Goal: Task Accomplishment & Management: Use online tool/utility

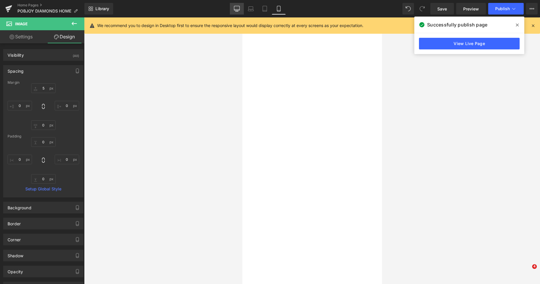
click at [237, 10] on icon at bounding box center [237, 8] width 6 height 4
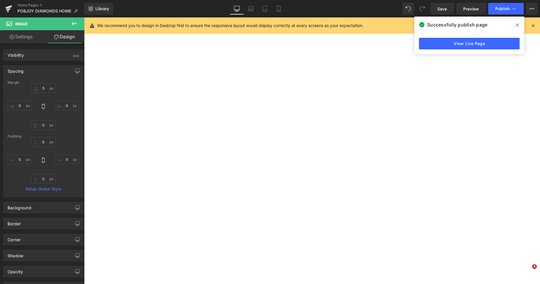
type input "5"
type input "0"
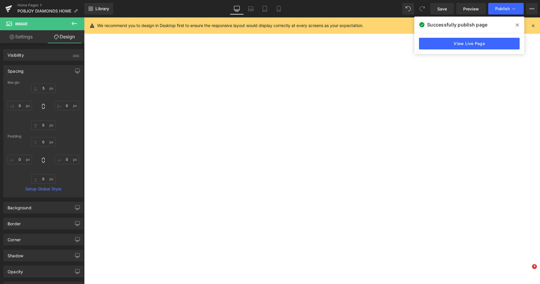
type input "0"
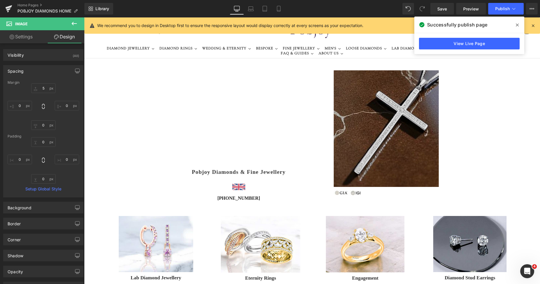
scroll to position [14, 0]
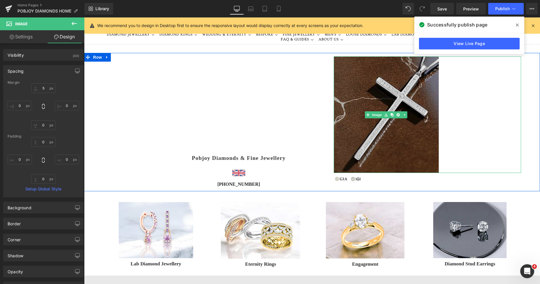
click at [356, 61] on img at bounding box center [386, 114] width 105 height 117
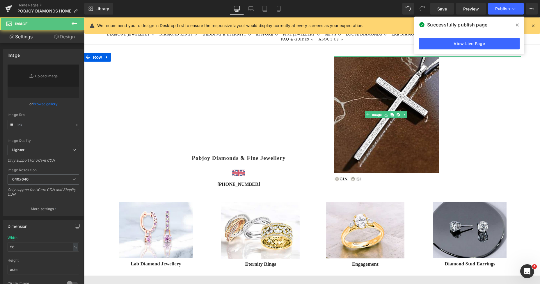
scroll to position [0, 0]
type input "[URL][DOMAIN_NAME]"
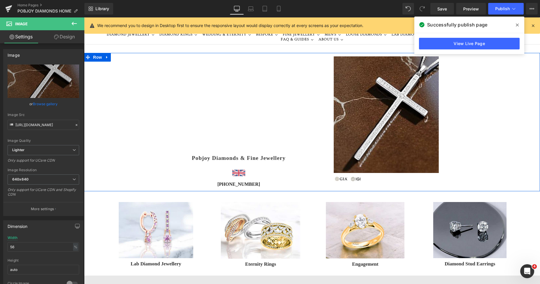
scroll to position [14, 0]
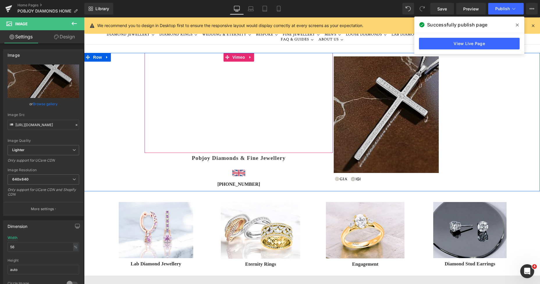
drag, startPoint x: 150, startPoint y: 72, endPoint x: 350, endPoint y: 81, distance: 200.9
click at [150, 72] on div "Vimeo" at bounding box center [239, 103] width 188 height 100
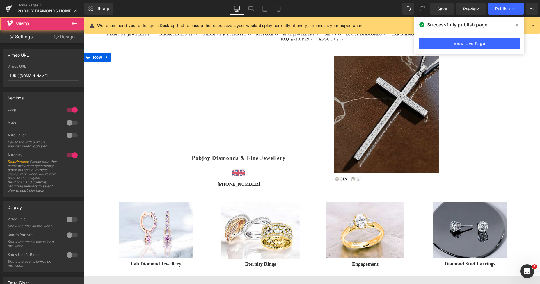
click at [350, 81] on img at bounding box center [386, 114] width 105 height 117
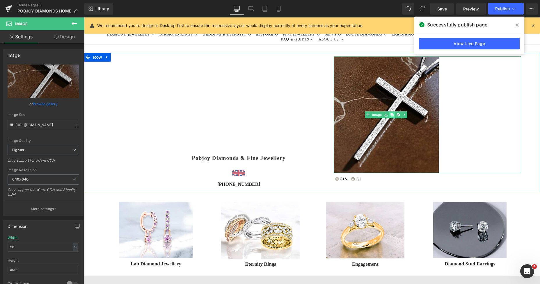
click at [390, 114] on icon at bounding box center [391, 114] width 3 height 3
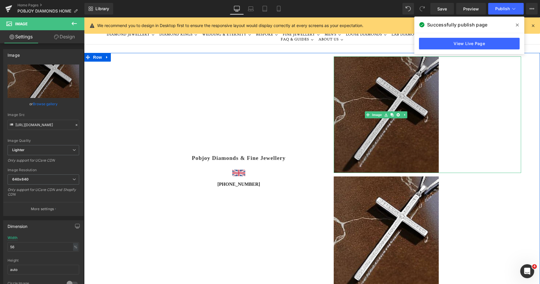
click at [356, 99] on img at bounding box center [386, 114] width 105 height 117
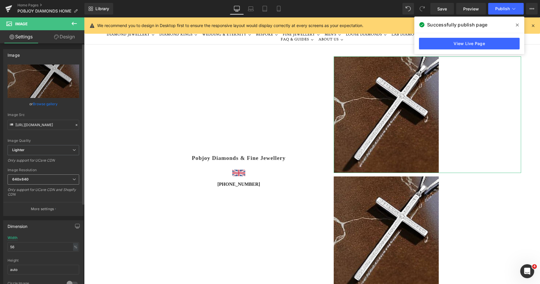
click at [29, 179] on span "640x640" at bounding box center [44, 180] width 72 height 10
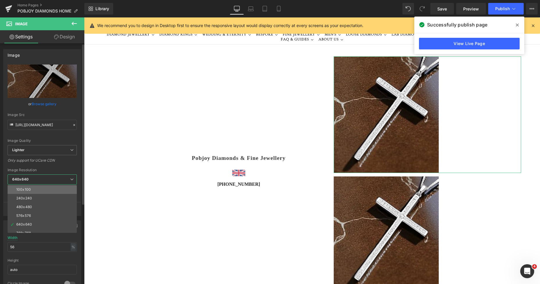
click at [29, 188] on div "100x100" at bounding box center [23, 190] width 15 height 4
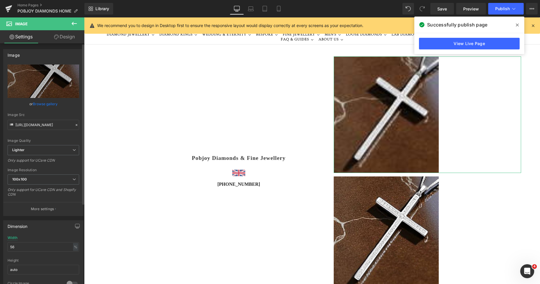
type input "[URL][DOMAIN_NAME]"
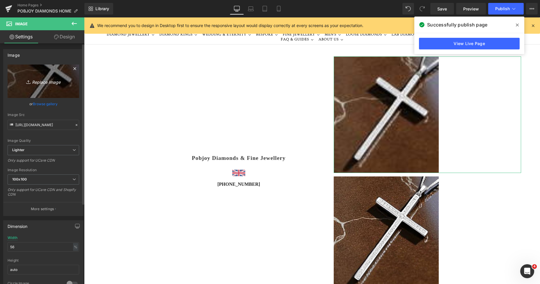
click at [48, 88] on link "Replace Image" at bounding box center [44, 81] width 72 height 33
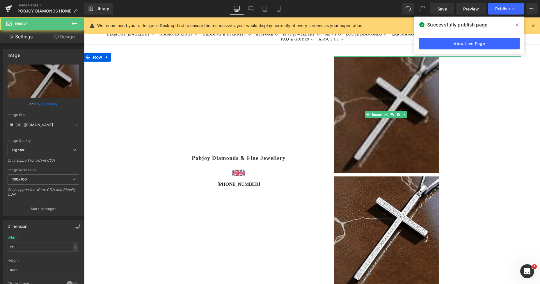
click at [373, 144] on img at bounding box center [386, 114] width 105 height 117
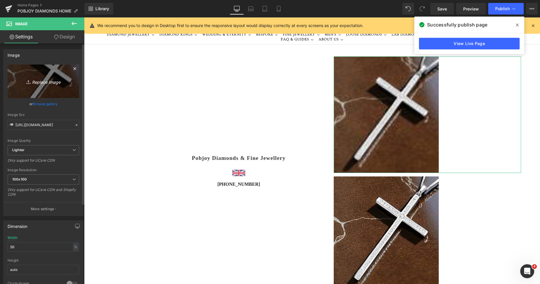
click at [42, 90] on link "Replace Image" at bounding box center [44, 81] width 72 height 33
type input "C:\fakepath\New Template-Photoroom - 2025-08-17T162110.029.png"
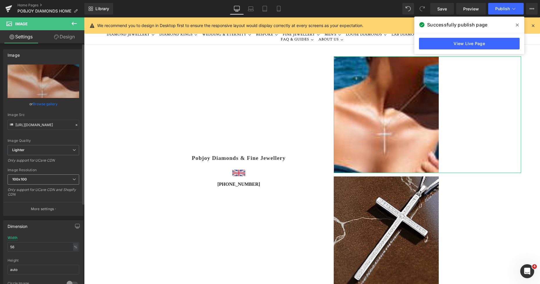
click at [33, 182] on span "100x100" at bounding box center [44, 180] width 72 height 10
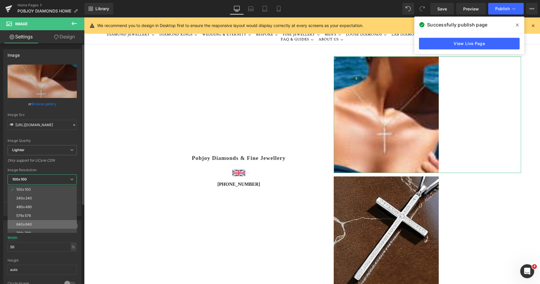
click at [31, 221] on li "640x640" at bounding box center [44, 224] width 72 height 9
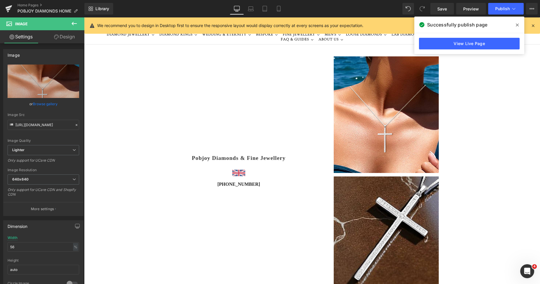
scroll to position [0, 0]
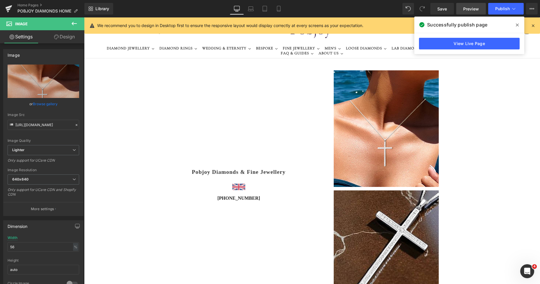
click at [470, 10] on span "Preview" at bounding box center [471, 9] width 16 height 6
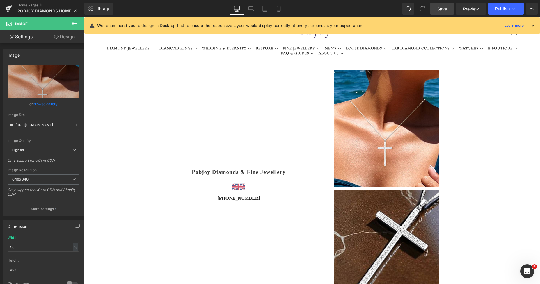
click at [444, 9] on span "Save" at bounding box center [442, 9] width 10 height 6
click at [462, 7] on link "Preview" at bounding box center [471, 9] width 30 height 12
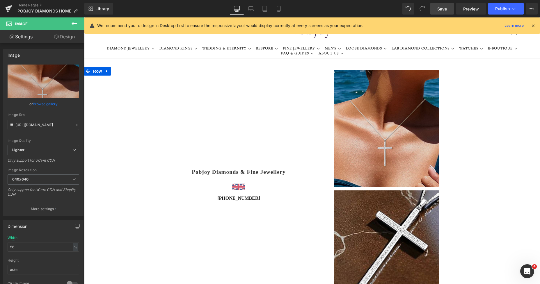
click at [357, 102] on img at bounding box center [386, 128] width 105 height 117
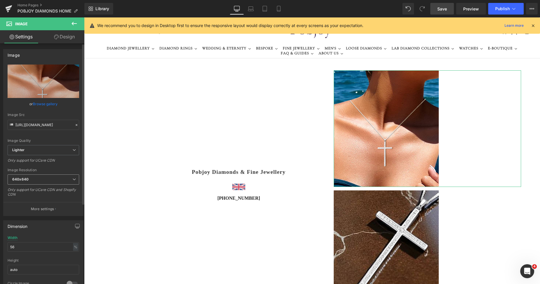
click at [21, 181] on b "640x640" at bounding box center [20, 179] width 16 height 4
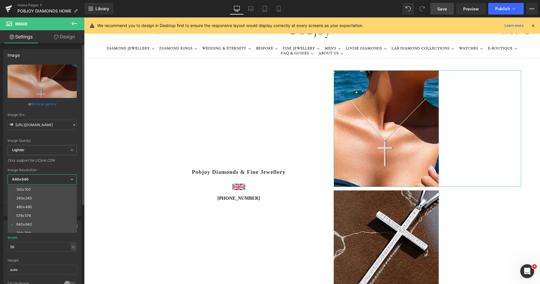
drag, startPoint x: 21, startPoint y: 189, endPoint x: 40, endPoint y: 144, distance: 49.2
click at [21, 189] on div "100x100" at bounding box center [23, 190] width 15 height 4
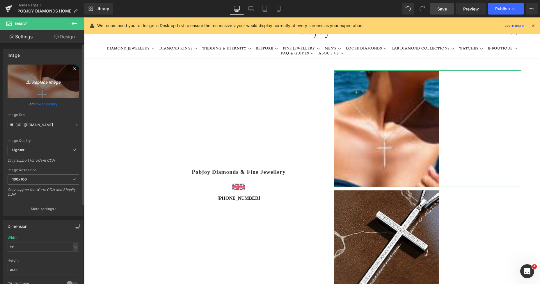
type input "[URL][DOMAIN_NAME]"
click at [51, 83] on icon "Replace Image" at bounding box center [43, 81] width 47 height 7
type input "C:\fakepath\New Template-Photoroom - 2025-08-17T162857.690.png"
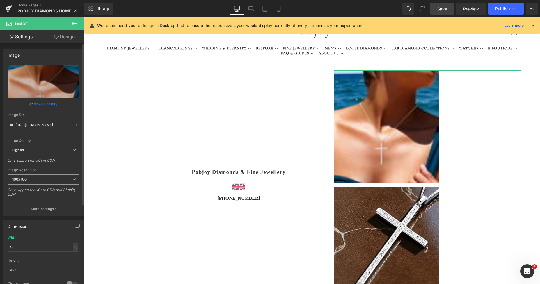
click at [38, 176] on span "100x100" at bounding box center [44, 180] width 72 height 10
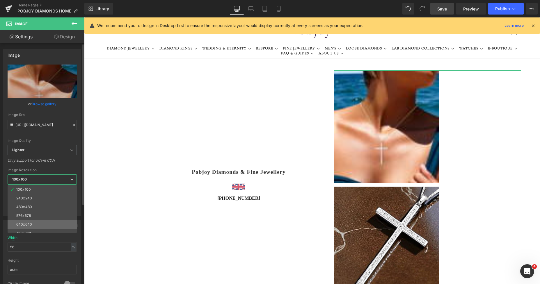
click at [28, 222] on li "640x640" at bounding box center [44, 224] width 72 height 9
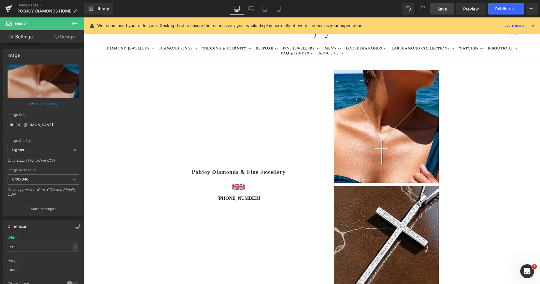
type input "[URL][DOMAIN_NAME]"
click at [446, 8] on span "Save" at bounding box center [442, 9] width 10 height 6
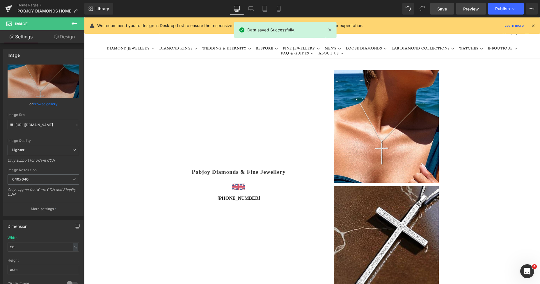
click at [467, 11] on span "Preview" at bounding box center [471, 9] width 16 height 6
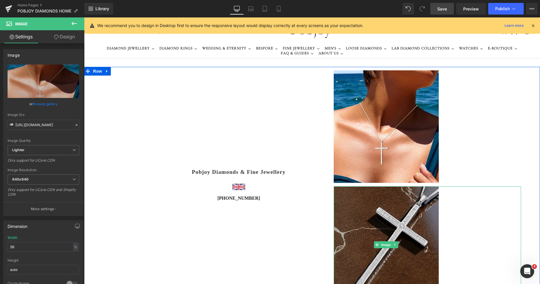
click at [364, 209] on img at bounding box center [386, 244] width 105 height 117
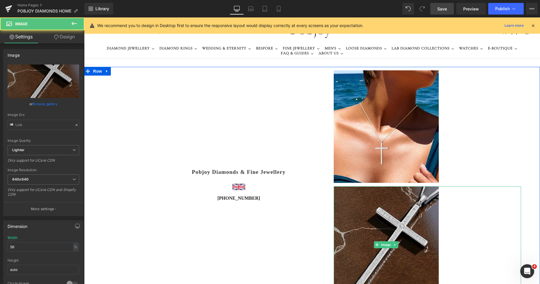
type input "[URL][DOMAIN_NAME]"
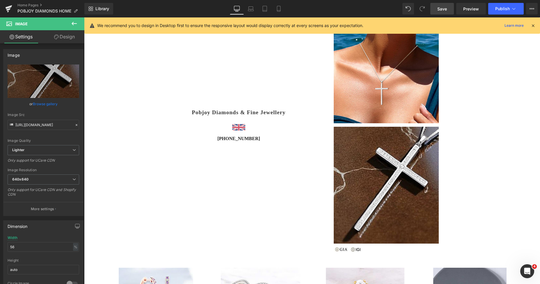
scroll to position [65, 0]
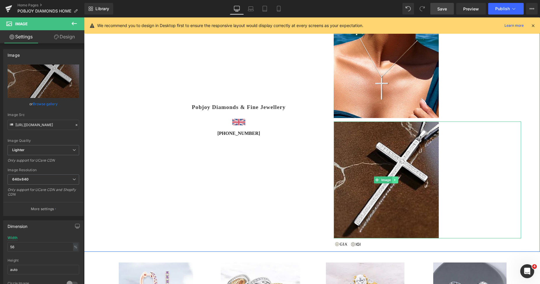
click at [394, 180] on icon at bounding box center [395, 179] width 3 height 3
click at [396, 181] on icon at bounding box center [397, 179] width 3 height 3
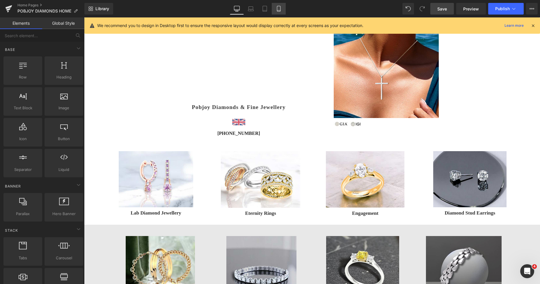
click at [275, 10] on link "Mobile" at bounding box center [279, 9] width 14 height 12
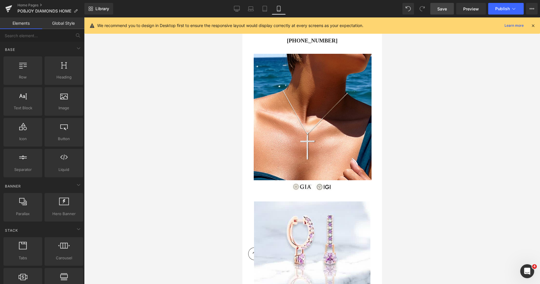
scroll to position [166, 0]
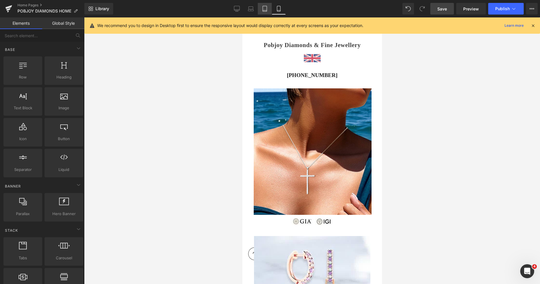
click at [266, 10] on icon at bounding box center [265, 10] width 4 height 0
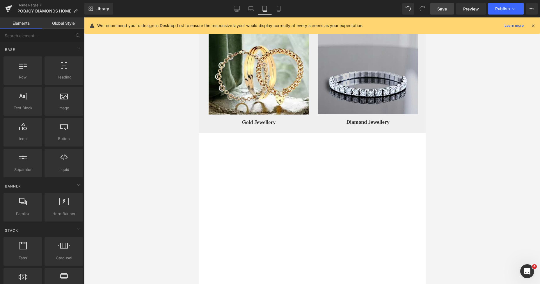
scroll to position [25, 0]
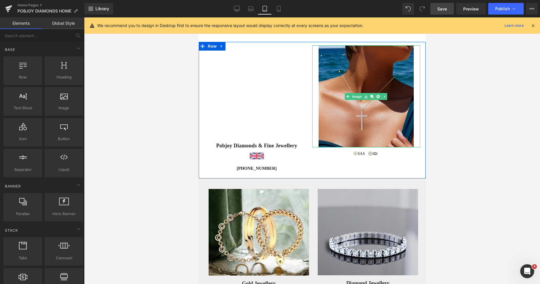
click at [341, 69] on img at bounding box center [365, 96] width 95 height 102
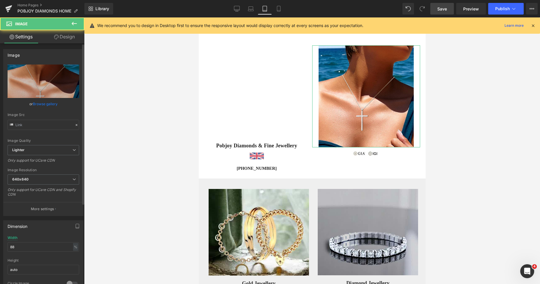
type input "[URL][DOMAIN_NAME]"
drag, startPoint x: 20, startPoint y: 247, endPoint x: 1, endPoint y: 246, distance: 18.9
click at [4, 246] on div "88% Width 88 % % px auto Height auto 0 Circle Image" at bounding box center [43, 265] width 80 height 58
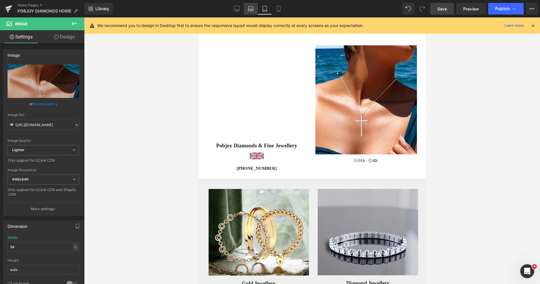
click at [253, 11] on icon at bounding box center [251, 10] width 6 height 2
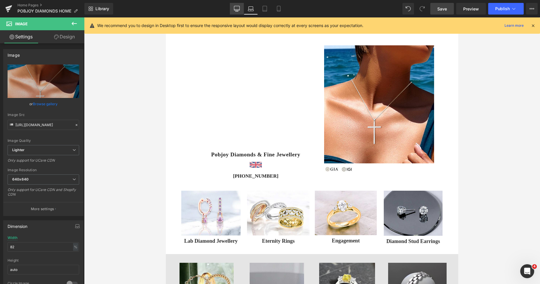
click at [237, 9] on icon at bounding box center [237, 9] width 6 height 6
type input "56"
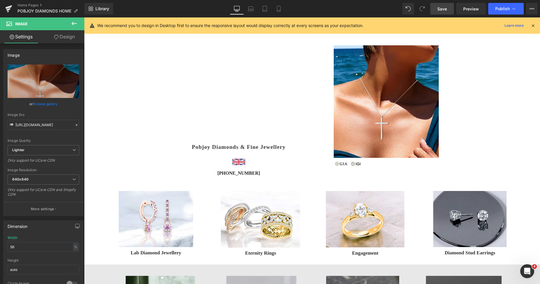
click at [440, 9] on span "Save" at bounding box center [442, 9] width 10 height 6
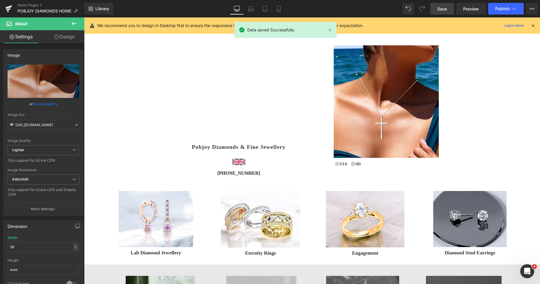
click at [441, 8] on span "Save" at bounding box center [442, 9] width 10 height 6
click at [498, 9] on span "Publish" at bounding box center [502, 8] width 15 height 5
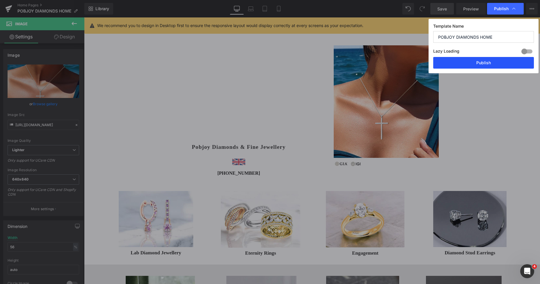
click at [481, 62] on button "Publish" at bounding box center [483, 63] width 101 height 12
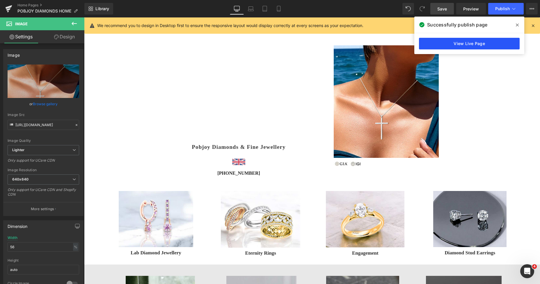
click at [466, 46] on link "View Live Page" at bounding box center [469, 44] width 101 height 12
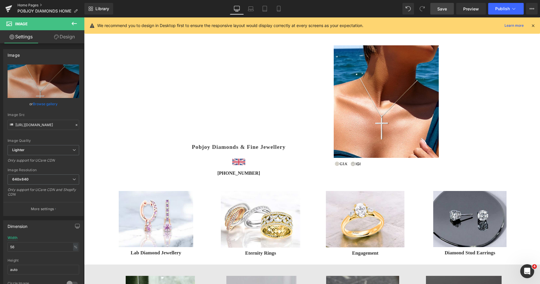
click at [34, 4] on link "Home Pages" at bounding box center [50, 5] width 67 height 5
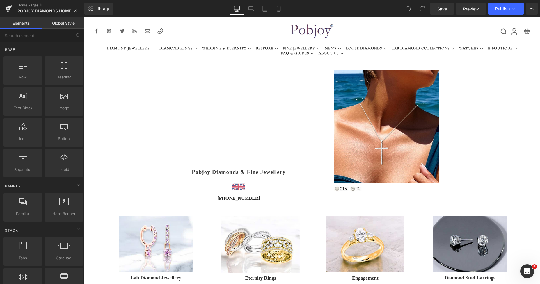
click at [380, 89] on img at bounding box center [386, 126] width 105 height 113
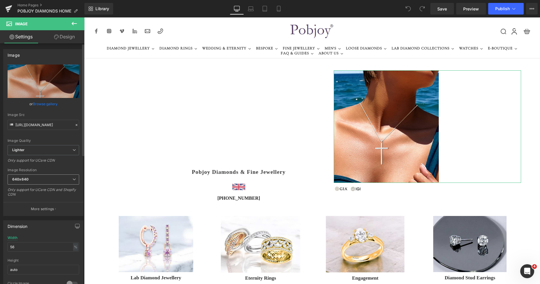
click at [29, 179] on span "640x640" at bounding box center [44, 180] width 72 height 10
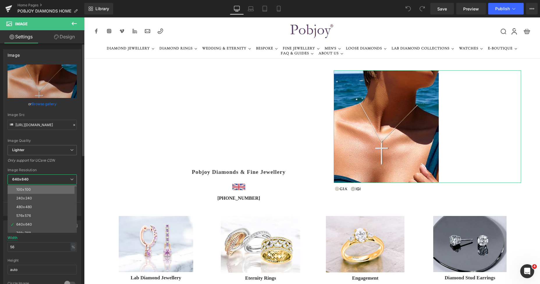
click at [29, 186] on li "100x100" at bounding box center [44, 189] width 72 height 9
type input "[URL][DOMAIN_NAME]"
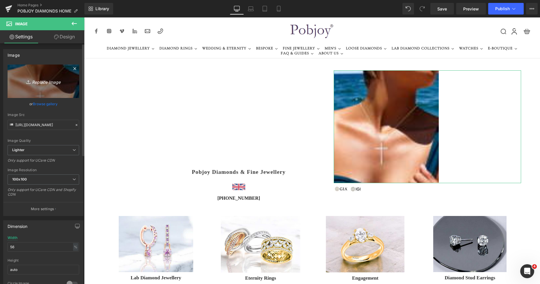
click at [51, 92] on link "Replace Image" at bounding box center [44, 81] width 72 height 33
type input "C:\fakepath\New Template-Photoroom - 2025-08-17T161743.302.png"
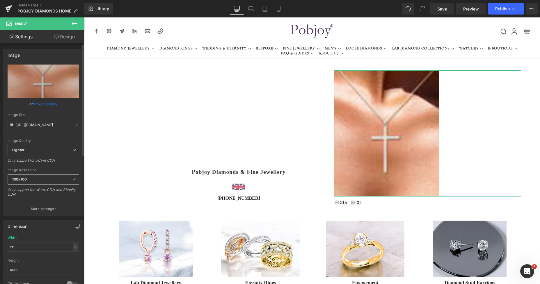
click at [38, 182] on span "100x100" at bounding box center [44, 180] width 72 height 10
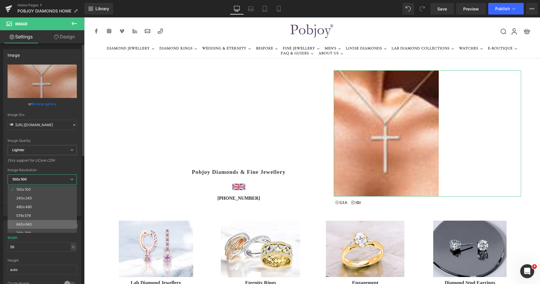
click at [26, 221] on div "100x100 240x240 480x480 576x576 640x640 768x768 800x800 960x960 1024x1024 1280x…" at bounding box center [44, 209] width 72 height 48
click at [26, 221] on li "640x640" at bounding box center [44, 224] width 72 height 9
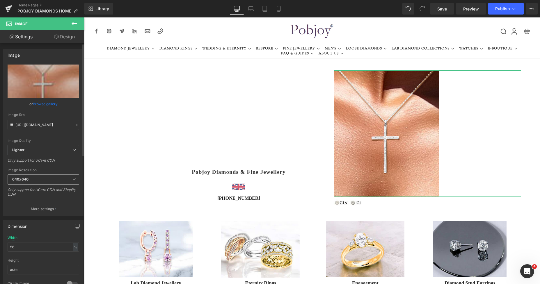
type input "https://ucarecdn.com/5e71fcfb-c048-46ae-aff4-dfdac29a7000/-/format/auto/-/previ…"
click at [26, 248] on input "56" at bounding box center [44, 247] width 72 height 10
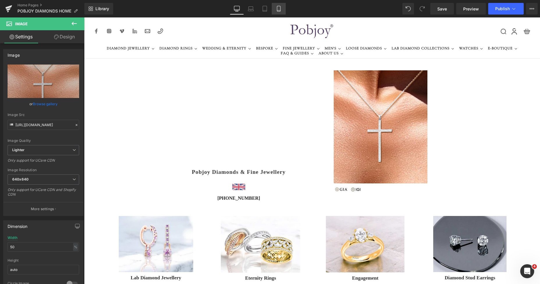
click at [275, 11] on link "Mobile" at bounding box center [279, 9] width 14 height 12
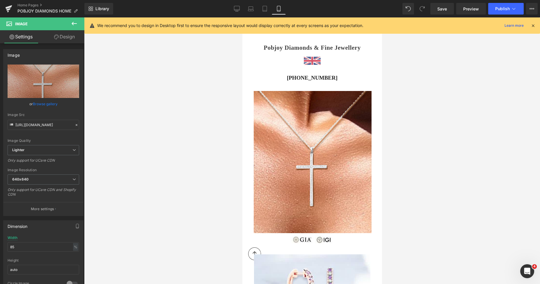
scroll to position [143, 0]
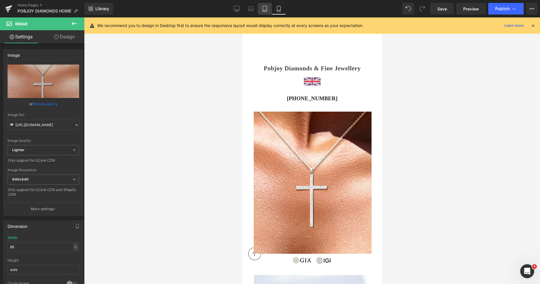
click at [268, 10] on link "Tablet" at bounding box center [265, 9] width 14 height 12
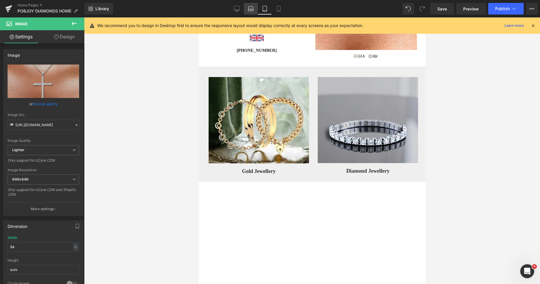
scroll to position [0, 0]
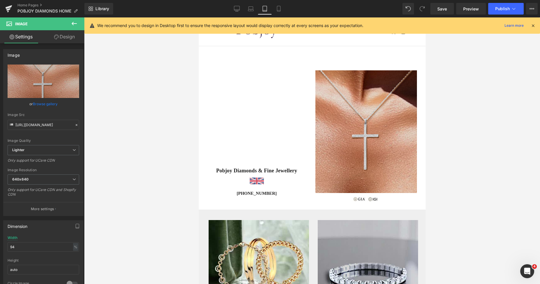
click at [323, 93] on img at bounding box center [366, 131] width 102 height 123
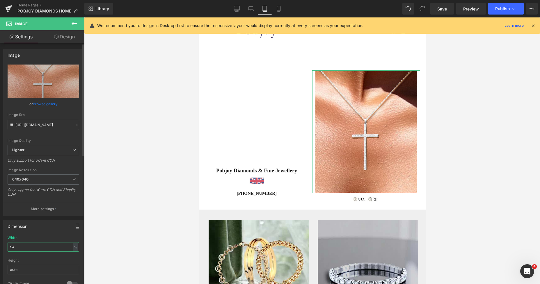
drag, startPoint x: 22, startPoint y: 246, endPoint x: 0, endPoint y: 246, distance: 22.4
click at [0, 246] on div "Dimension 94% Width 94 % % px auto Height auto 0 Circle Image" at bounding box center [43, 255] width 87 height 78
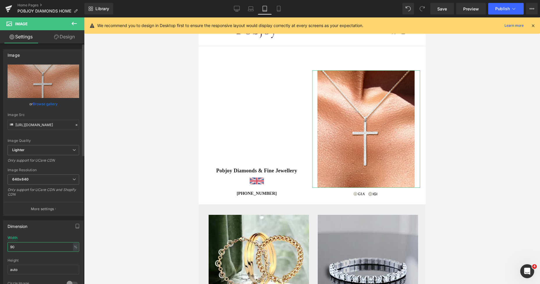
type input "9"
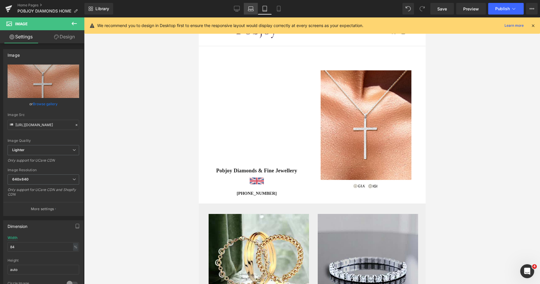
drag, startPoint x: 253, startPoint y: 10, endPoint x: 114, endPoint y: 45, distance: 143.5
click at [253, 10] on icon at bounding box center [251, 9] width 6 height 6
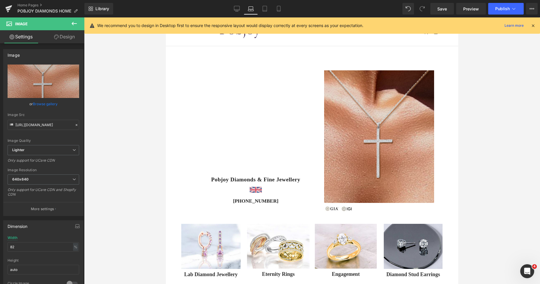
click at [352, 109] on img at bounding box center [379, 136] width 110 height 133
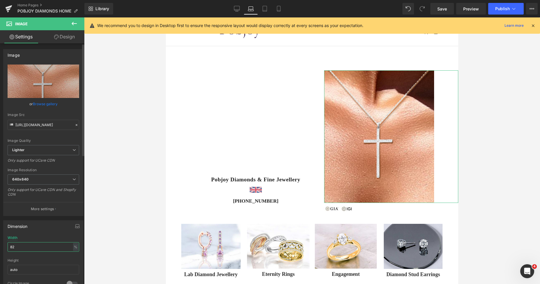
drag, startPoint x: 20, startPoint y: 246, endPoint x: 0, endPoint y: 248, distance: 19.9
click at [0, 248] on div "Dimension 82% Width 82 % % px auto Height auto 0 Circle Image" at bounding box center [43, 255] width 87 height 78
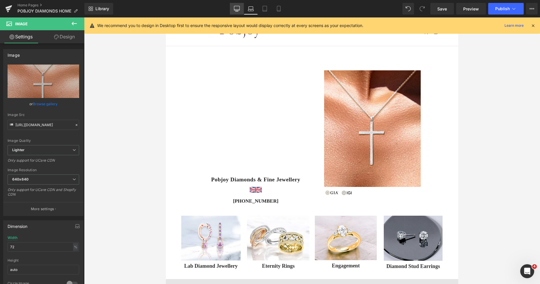
click at [236, 7] on icon at bounding box center [237, 9] width 6 height 6
type input "50"
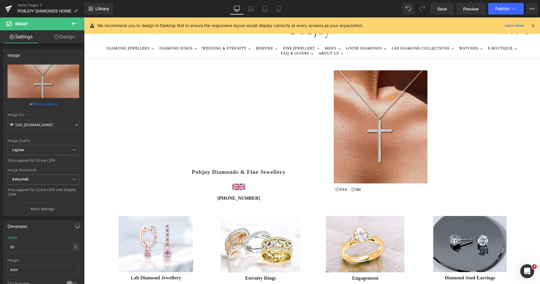
click at [361, 88] on img at bounding box center [381, 126] width 94 height 113
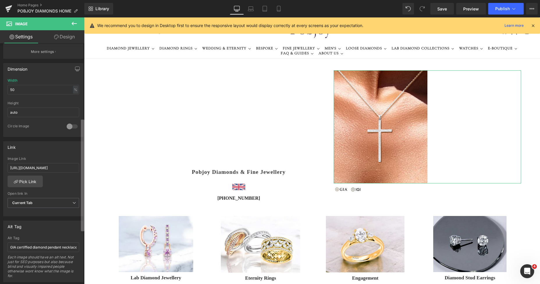
scroll to position [161, 0]
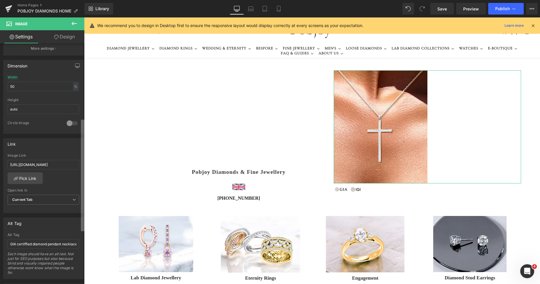
click at [78, 183] on div "Image https://ucarecdn.com/5e71fcfb-c048-46ae-aff4-dfdac29a7000/-/format/auto/-…" at bounding box center [42, 164] width 84 height 243
drag, startPoint x: 60, startPoint y: 165, endPoint x: 82, endPoint y: 165, distance: 21.8
click at [82, 165] on div "Image https://ucarecdn.com/5e71fcfb-c048-46ae-aff4-dfdac29a7000/-/format/auto/-…" at bounding box center [42, 164] width 84 height 243
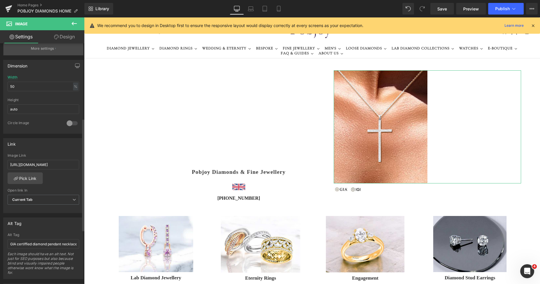
click at [45, 48] on p "More settings" at bounding box center [42, 48] width 23 height 5
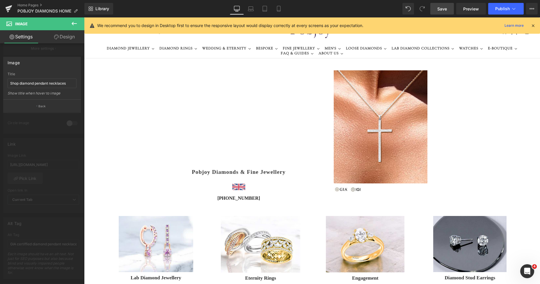
click at [440, 9] on span "Save" at bounding box center [442, 9] width 10 height 6
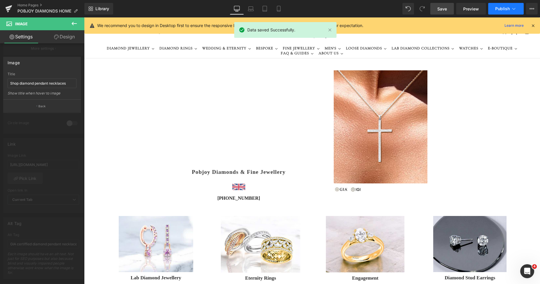
click at [500, 9] on span "Publish" at bounding box center [502, 8] width 15 height 5
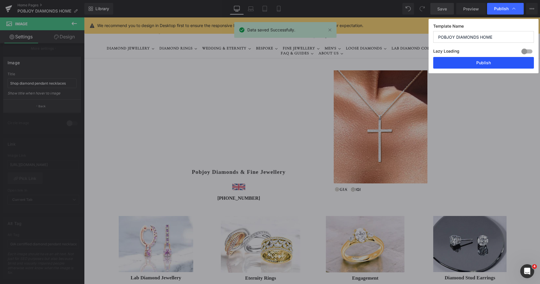
click at [472, 62] on button "Publish" at bounding box center [483, 63] width 101 height 12
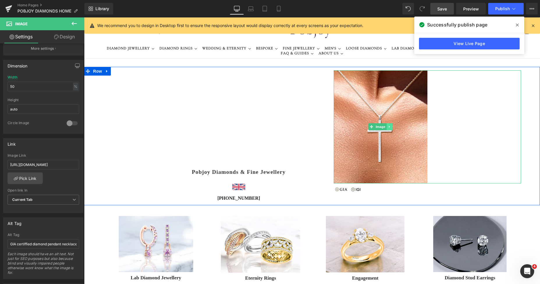
click at [388, 126] on icon at bounding box center [389, 126] width 3 height 3
click at [380, 128] on icon at bounding box center [380, 126] width 3 height 3
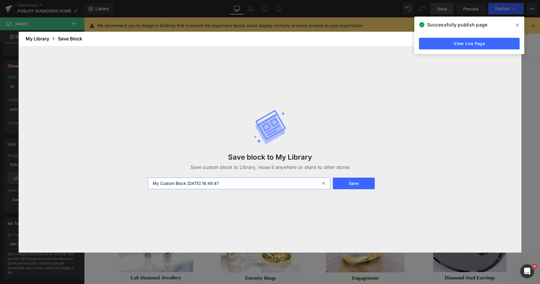
drag, startPoint x: 267, startPoint y: 183, endPoint x: 126, endPoint y: 193, distance: 140.9
click at [126, 193] on div "Save block to My Library Save custom block to Library, reuse it anywhere or sha…" at bounding box center [270, 149] width 503 height 207
type input "s"
type input "diamond crioss"
click at [355, 181] on button "Save" at bounding box center [354, 184] width 42 height 12
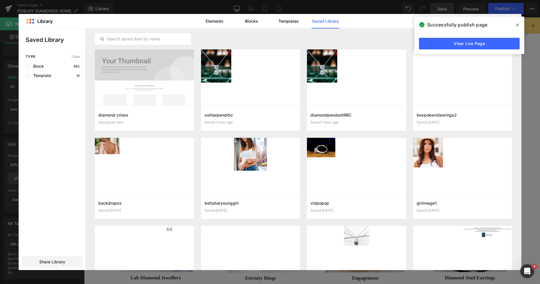
click at [520, 24] on span at bounding box center [517, 24] width 9 height 9
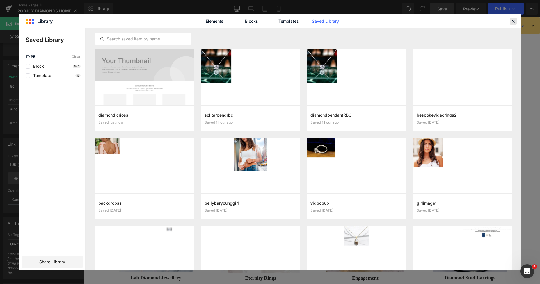
click at [514, 21] on icon at bounding box center [513, 21] width 5 height 5
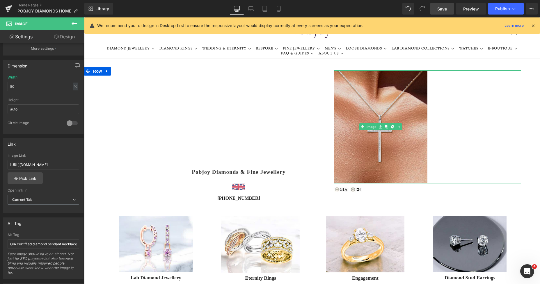
click at [362, 103] on img at bounding box center [381, 126] width 94 height 113
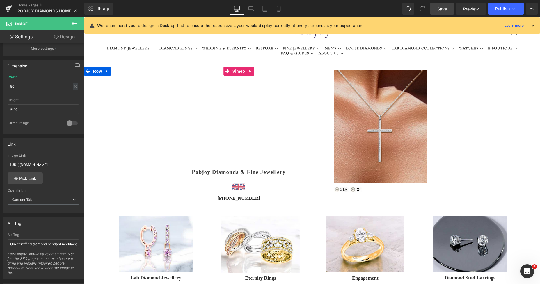
click at [344, 114] on img at bounding box center [381, 126] width 94 height 113
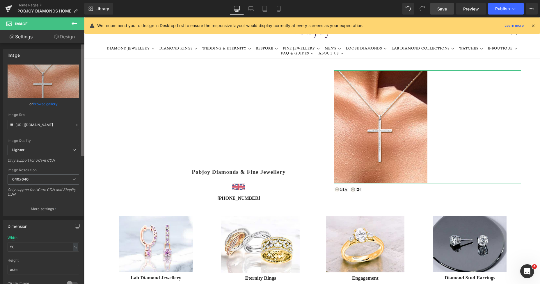
click at [70, 103] on div "Image https://ucarecdn.com/5e71fcfb-c048-46ae-aff4-dfdac29a7000/-/format/auto/-…" at bounding box center [42, 164] width 84 height 243
click at [26, 177] on span "640x640" at bounding box center [44, 180] width 72 height 10
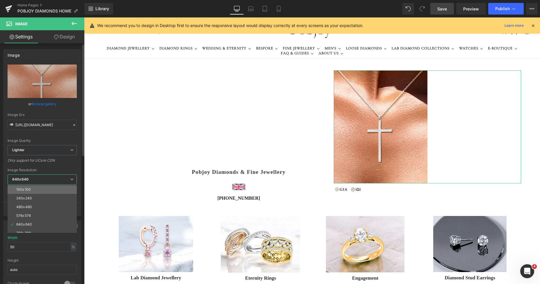
click at [25, 187] on li "100x100" at bounding box center [44, 189] width 72 height 9
type input "https://ucarecdn.com/5e71fcfb-c048-46ae-aff4-dfdac29a7000/-/format/auto/-/previ…"
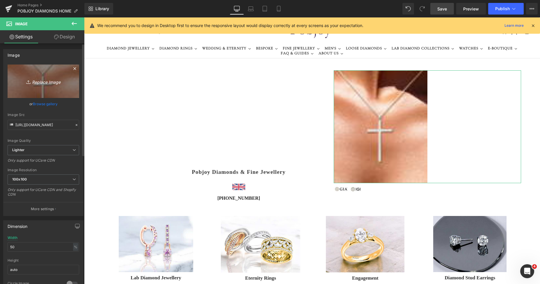
click at [56, 92] on link "Replace Image" at bounding box center [44, 81] width 72 height 33
type input "C:\fakepath\New Template-Photoroom - 2025-08-17T144947.256.png"
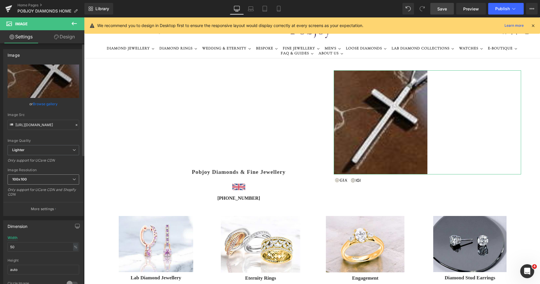
click at [51, 180] on span "100x100" at bounding box center [44, 180] width 72 height 10
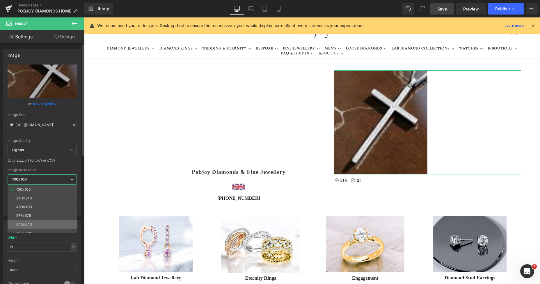
click at [27, 223] on div "640x640" at bounding box center [24, 225] width 16 height 4
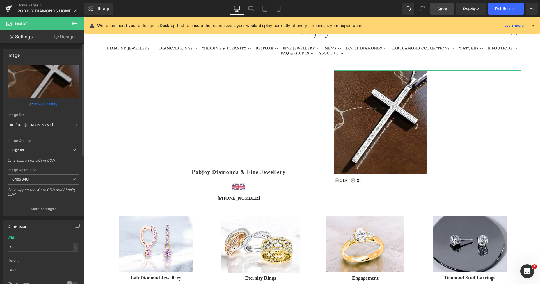
type input "https://ucarecdn.com/12105efb-3b78-4b7f-b949-5e1f666967b0/-/format/auto/-/previ…"
click at [279, 10] on icon at bounding box center [279, 9] width 6 height 6
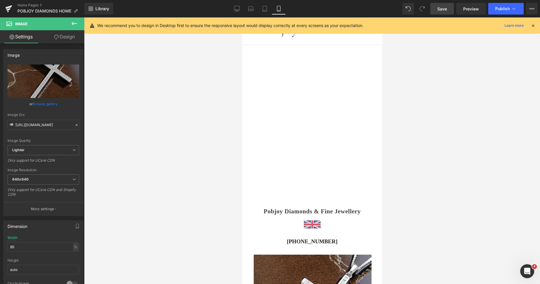
scroll to position [183, 0]
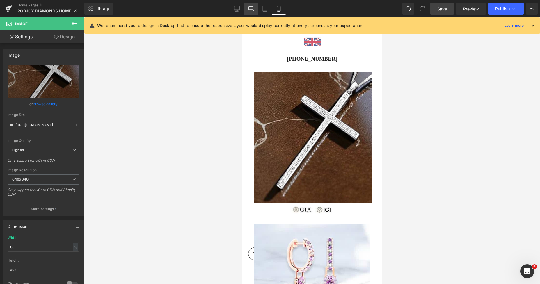
click at [252, 8] on icon at bounding box center [251, 9] width 6 height 6
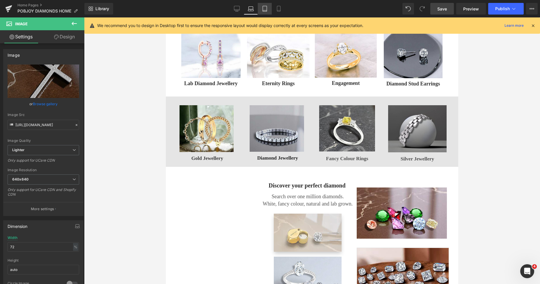
scroll to position [0, 0]
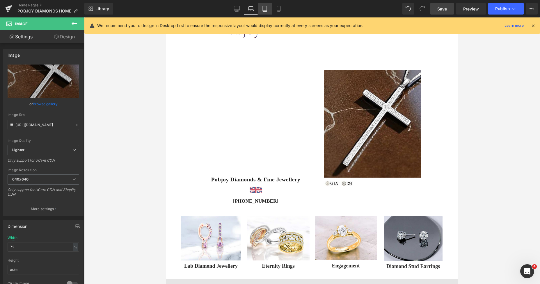
click at [266, 8] on icon at bounding box center [265, 9] width 6 height 6
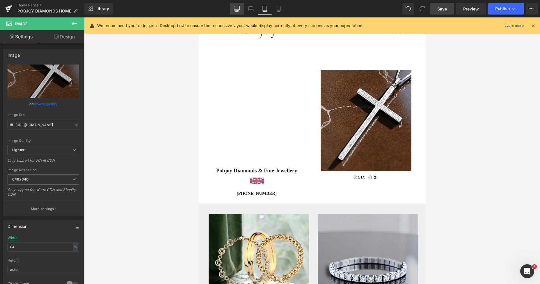
click at [236, 10] on icon at bounding box center [237, 8] width 6 height 4
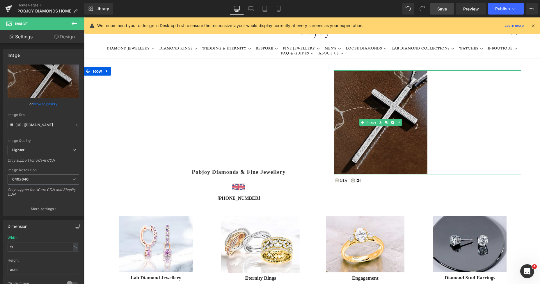
click at [361, 98] on img at bounding box center [381, 122] width 94 height 104
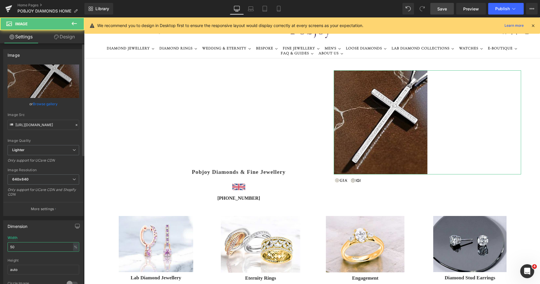
click at [35, 250] on input "50" at bounding box center [44, 247] width 72 height 10
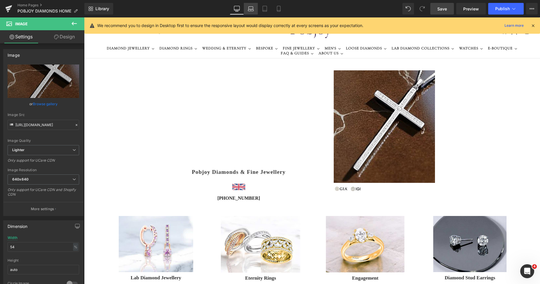
click at [250, 11] on icon at bounding box center [251, 10] width 6 height 2
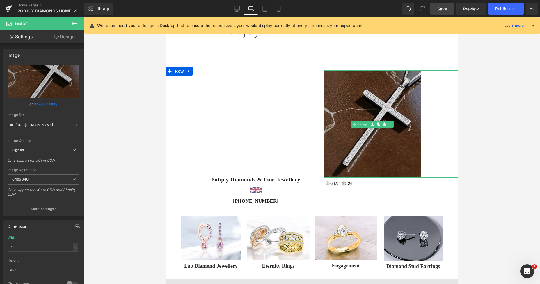
drag, startPoint x: 343, startPoint y: 125, endPoint x: 328, endPoint y: 134, distance: 17.5
click at [343, 125] on img at bounding box center [372, 123] width 97 height 107
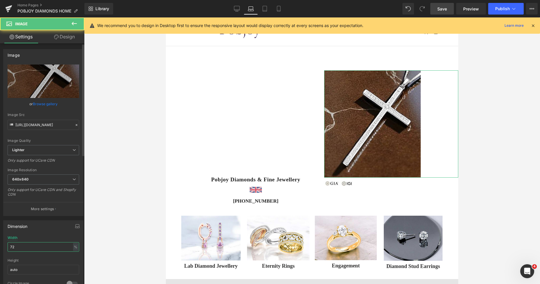
drag, startPoint x: 24, startPoint y: 247, endPoint x: 6, endPoint y: 248, distance: 18.1
click at [6, 248] on div "72% Width 72 % % px auto Height auto 0 Circle Image" at bounding box center [43, 265] width 80 height 58
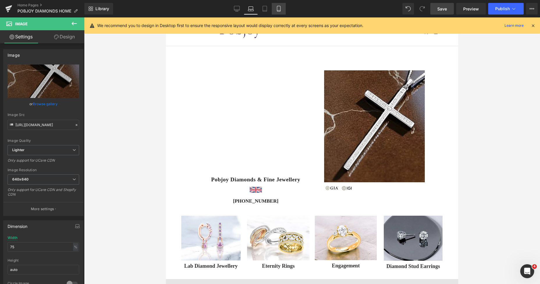
drag, startPoint x: 278, startPoint y: 9, endPoint x: 66, endPoint y: 58, distance: 217.2
click at [278, 9] on icon at bounding box center [279, 9] width 6 height 6
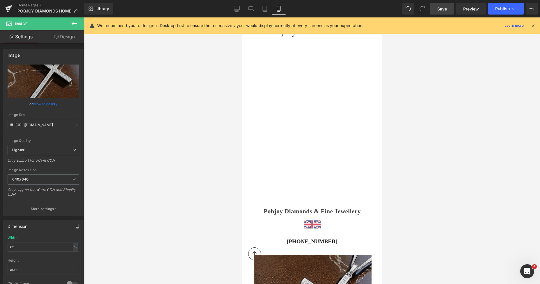
scroll to position [183, 0]
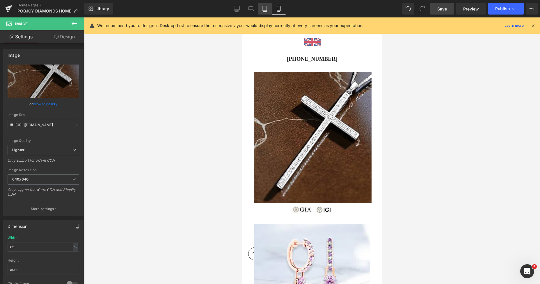
click at [267, 11] on icon at bounding box center [265, 9] width 4 height 6
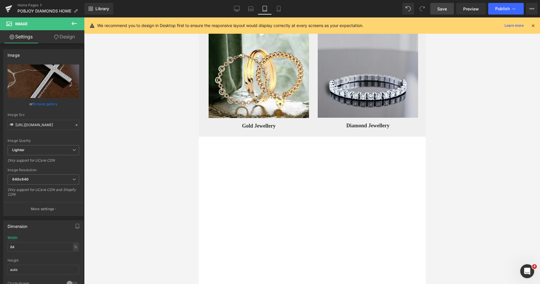
scroll to position [0, 0]
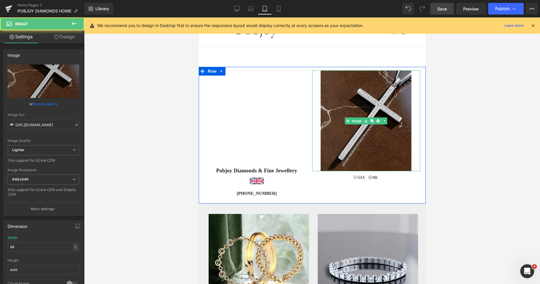
click at [330, 99] on img at bounding box center [365, 120] width 91 height 101
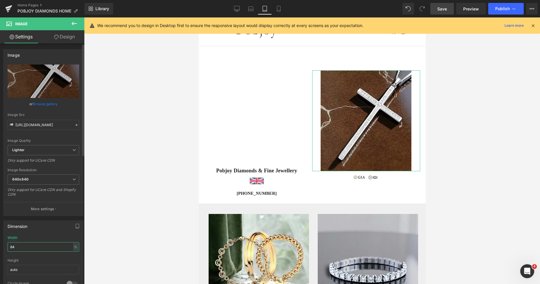
drag, startPoint x: 19, startPoint y: 251, endPoint x: 0, endPoint y: 253, distance: 19.3
click at [0, 252] on div "Dimension 84% Width 84 % % px auto Height auto 0 Circle Image" at bounding box center [43, 255] width 87 height 78
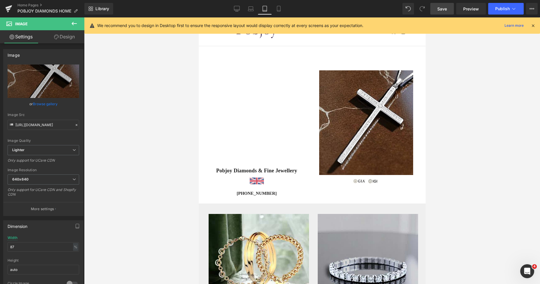
click at [442, 9] on span "Save" at bounding box center [442, 9] width 10 height 6
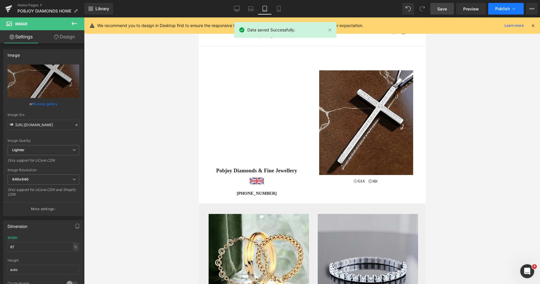
click at [499, 6] on span "Publish" at bounding box center [502, 8] width 15 height 5
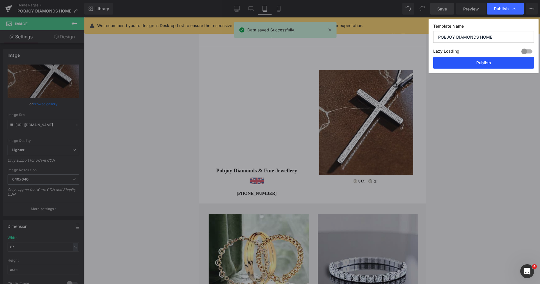
click at [484, 62] on button "Publish" at bounding box center [483, 63] width 101 height 12
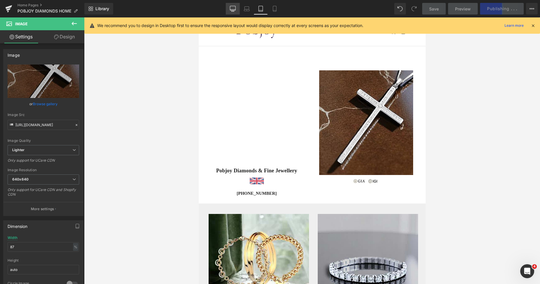
click at [236, 10] on link "Desktop" at bounding box center [233, 9] width 14 height 12
type input "54"
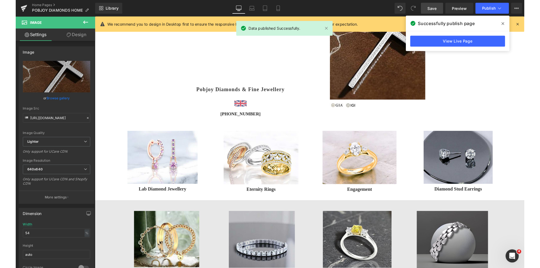
scroll to position [139, 0]
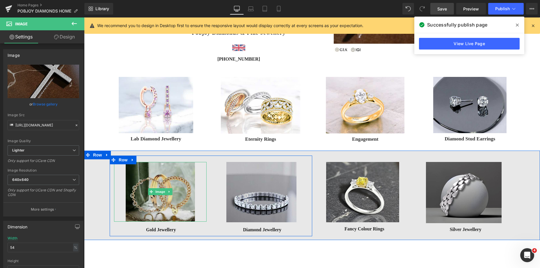
click at [152, 173] on img at bounding box center [160, 192] width 69 height 60
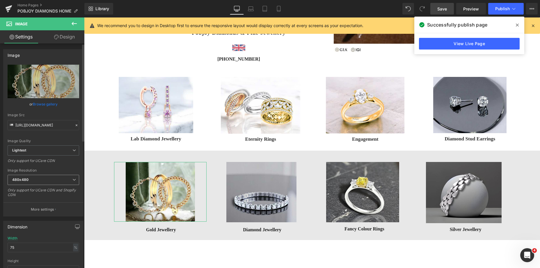
click at [26, 177] on b "480x480" at bounding box center [20, 179] width 16 height 4
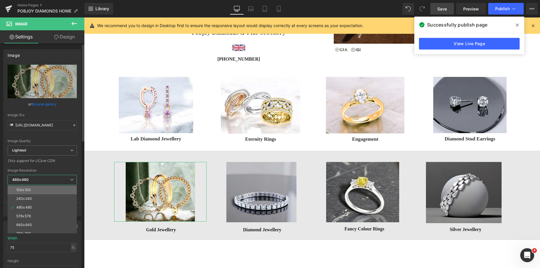
click at [23, 188] on div "100x100" at bounding box center [23, 190] width 15 height 4
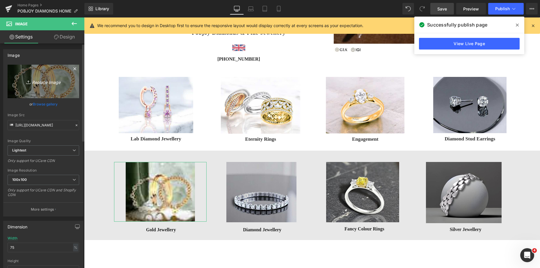
click at [48, 83] on icon "Replace Image" at bounding box center [43, 81] width 47 height 7
type input "https://ucarecdn.com/dae3c29f-8974-4871-b387-59af4789d2eb/-/format/auto/-/previ…"
type input "C:\fakepath\New Template-Photorobom - 2025-08-17T170114.833.png"
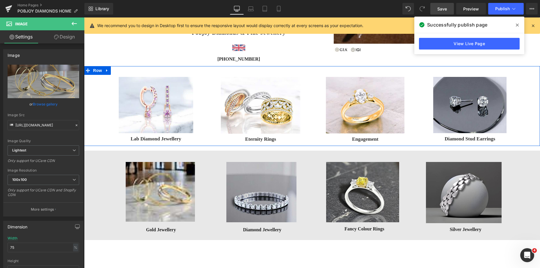
type input "https://ucarecdn.com/53d64fd2-3c47-429e-ad86-80d1442d9144/-/format/auto/-/previ…"
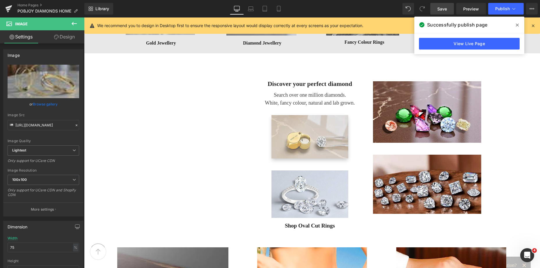
scroll to position [327, 0]
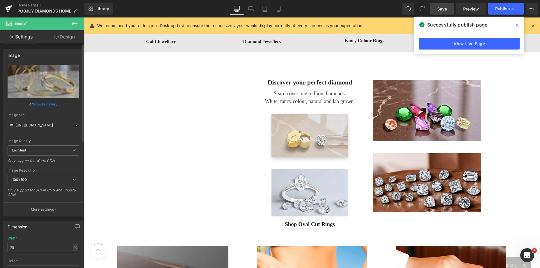
click at [35, 250] on input "75" at bounding box center [44, 247] width 72 height 10
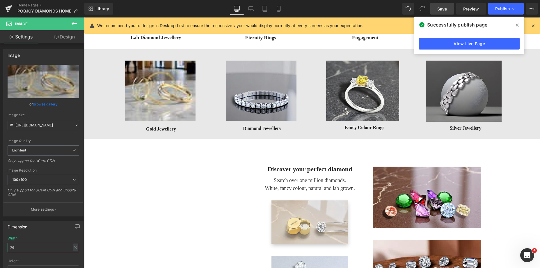
scroll to position [236, 0]
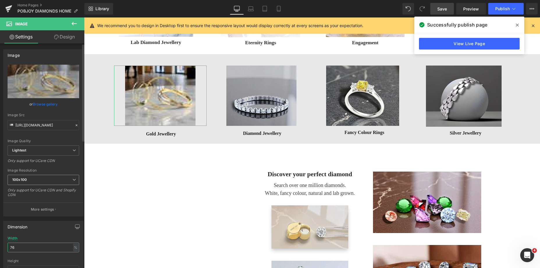
type input "76"
click at [13, 180] on b "100x100" at bounding box center [19, 179] width 15 height 4
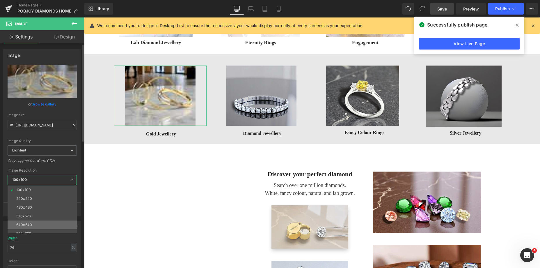
click at [21, 221] on li "640x640" at bounding box center [44, 224] width 72 height 9
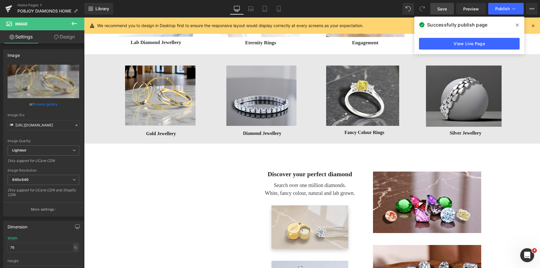
type input "https://ucarecdn.com/53d64fd2-3c47-429e-ad86-80d1442d9144/-/format/auto/-/previ…"
click at [280, 10] on icon at bounding box center [278, 10] width 3 height 0
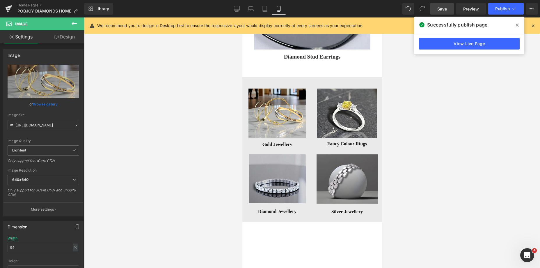
scroll to position [704, 0]
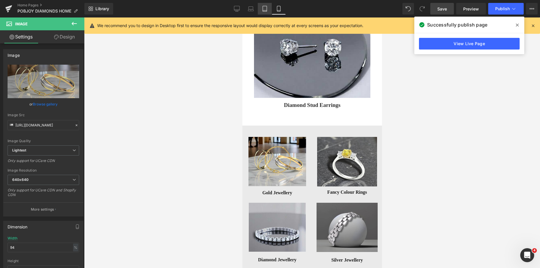
click at [263, 6] on icon at bounding box center [265, 9] width 6 height 6
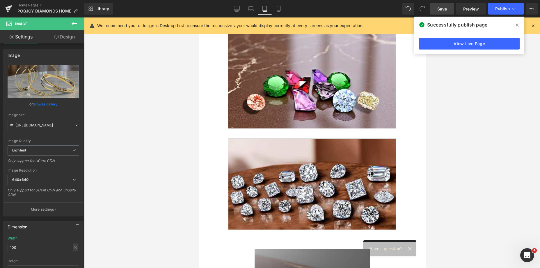
scroll to position [77, 0]
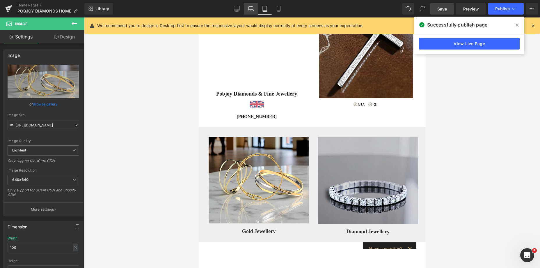
click at [252, 8] on icon at bounding box center [251, 9] width 6 height 6
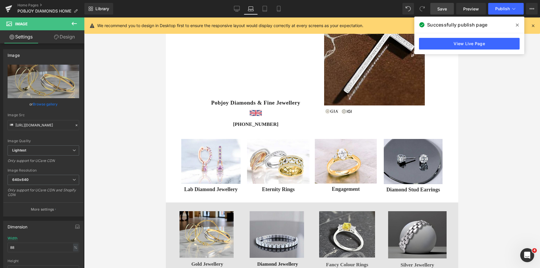
scroll to position [156, 0]
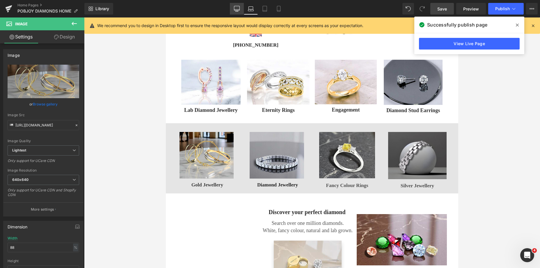
click at [237, 8] on icon at bounding box center [237, 9] width 6 height 6
type input "76"
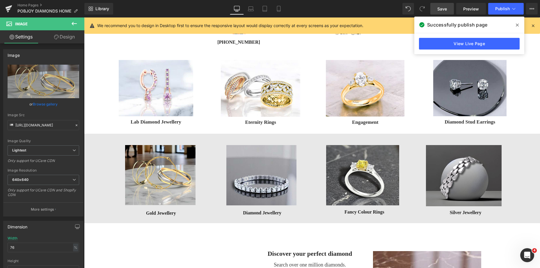
scroll to position [219, 0]
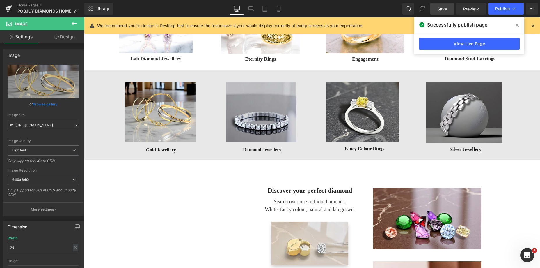
click at [437, 8] on link "Save" at bounding box center [442, 9] width 24 height 12
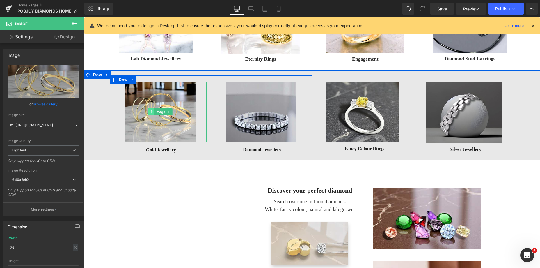
click at [150, 111] on icon at bounding box center [151, 111] width 3 height 3
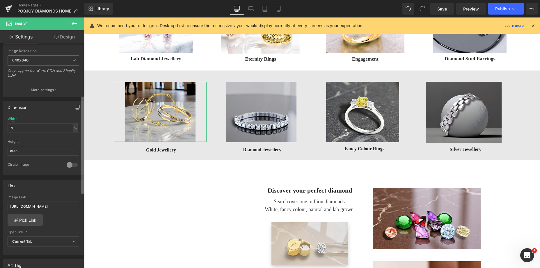
scroll to position [125, 0]
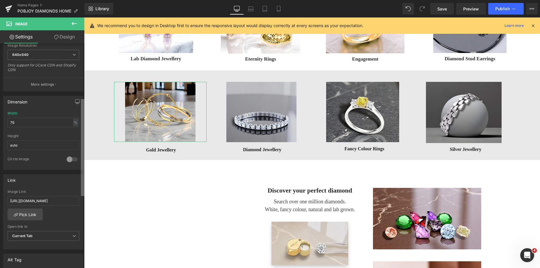
click at [80, 161] on div "Image https://ucarecdn.com/53d64fd2-3c47-429e-ad86-80d1442d9144/-/format/auto/-…" at bounding box center [42, 156] width 84 height 227
drag, startPoint x: 93, startPoint y: 216, endPoint x: 86, endPoint y: 202, distance: 16.3
paste input "collections/gold-jewellery-1?sort_by=best-selling"
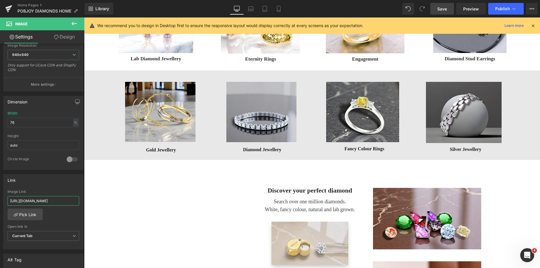
type input "https://www.pobjoydiamonds.com/collections/gold-jewellery-1?sort_by=best-selling"
click at [440, 6] on link "Save" at bounding box center [442, 9] width 24 height 12
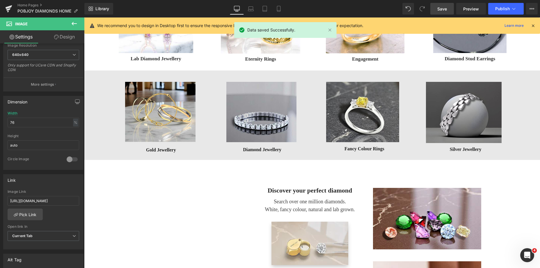
click at [445, 12] on span "Save" at bounding box center [442, 9] width 10 height 6
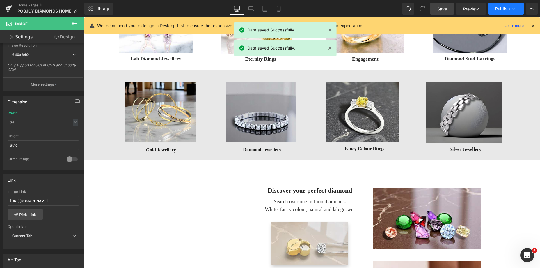
click at [499, 9] on span "Publish" at bounding box center [502, 8] width 15 height 5
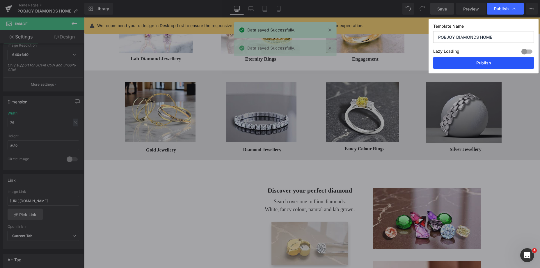
click at [486, 64] on button "Publish" at bounding box center [483, 63] width 101 height 12
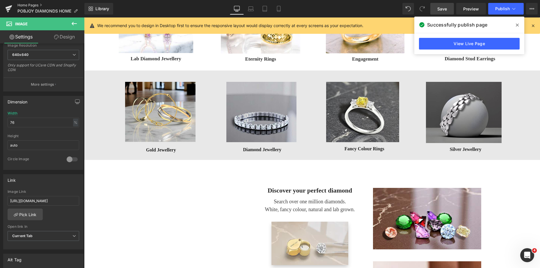
click at [25, 4] on link "Home Pages" at bounding box center [50, 5] width 67 height 5
